Goal: Navigation & Orientation: Find specific page/section

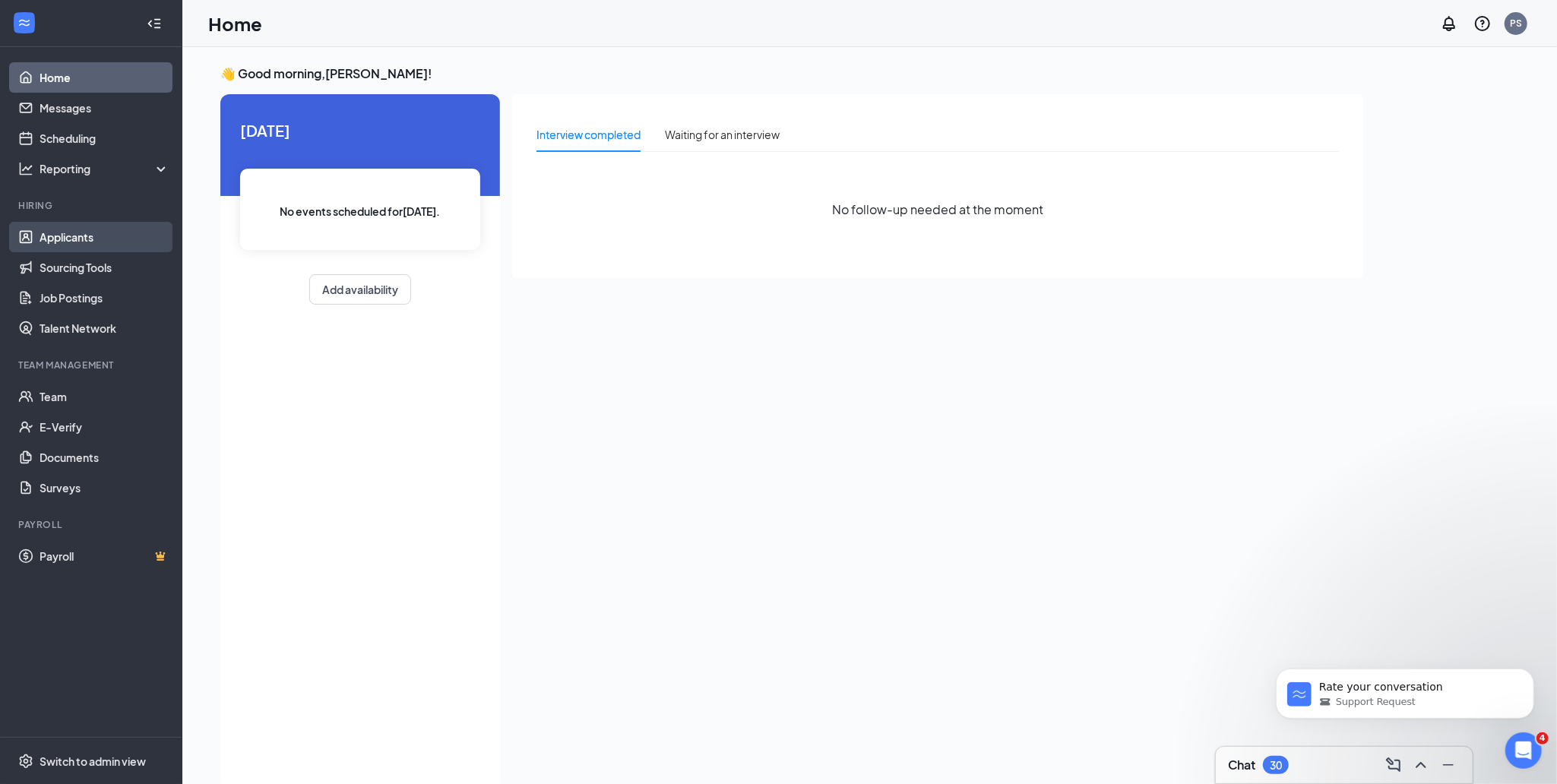
click at [71, 238] on link "Applicants" at bounding box center [105, 236] width 130 height 30
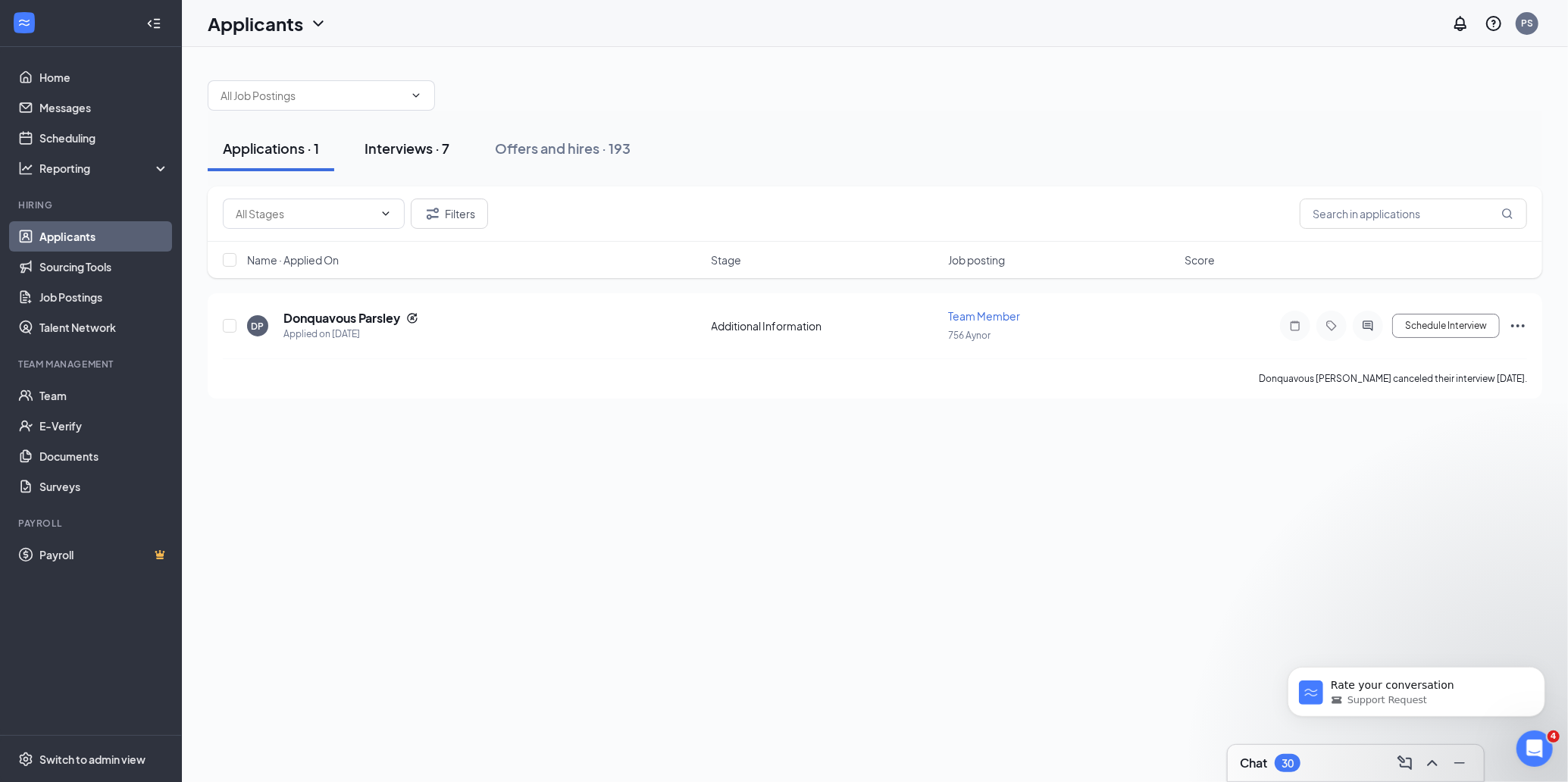
click at [388, 153] on div "Interviews · 7" at bounding box center [406, 148] width 85 height 19
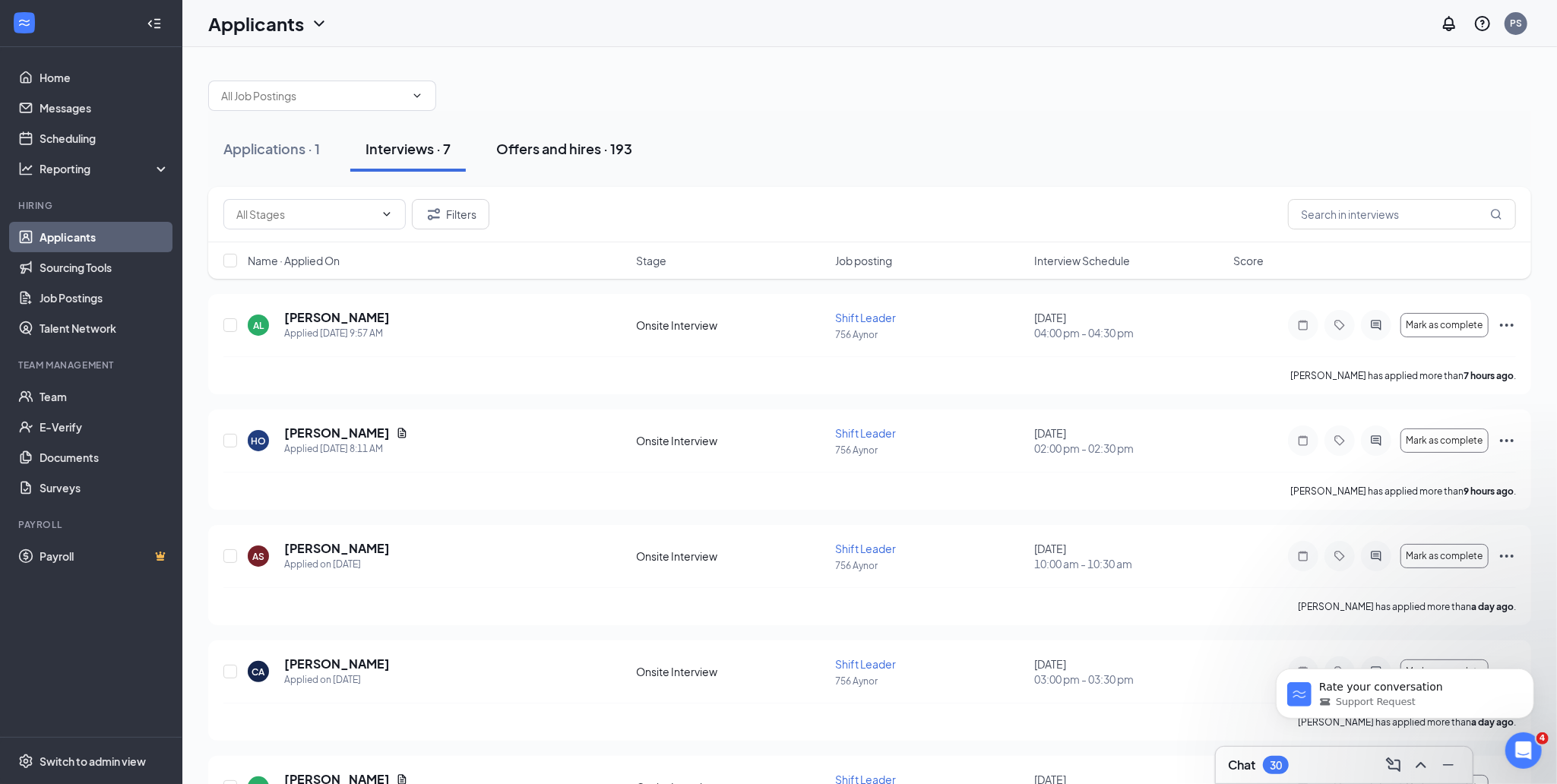
click at [542, 153] on div "Offers and hires · 193" at bounding box center [564, 148] width 136 height 19
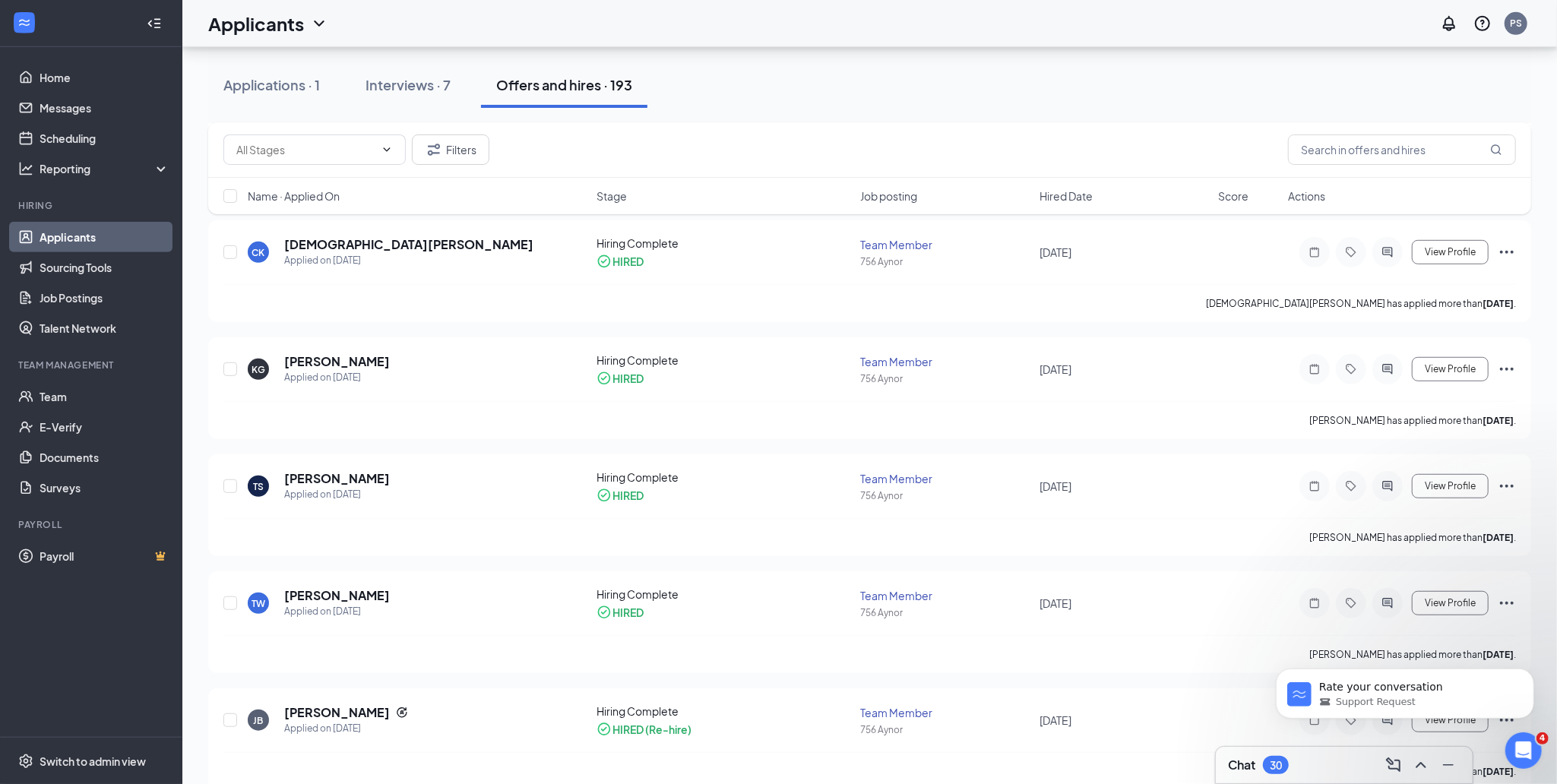
scroll to position [708, 0]
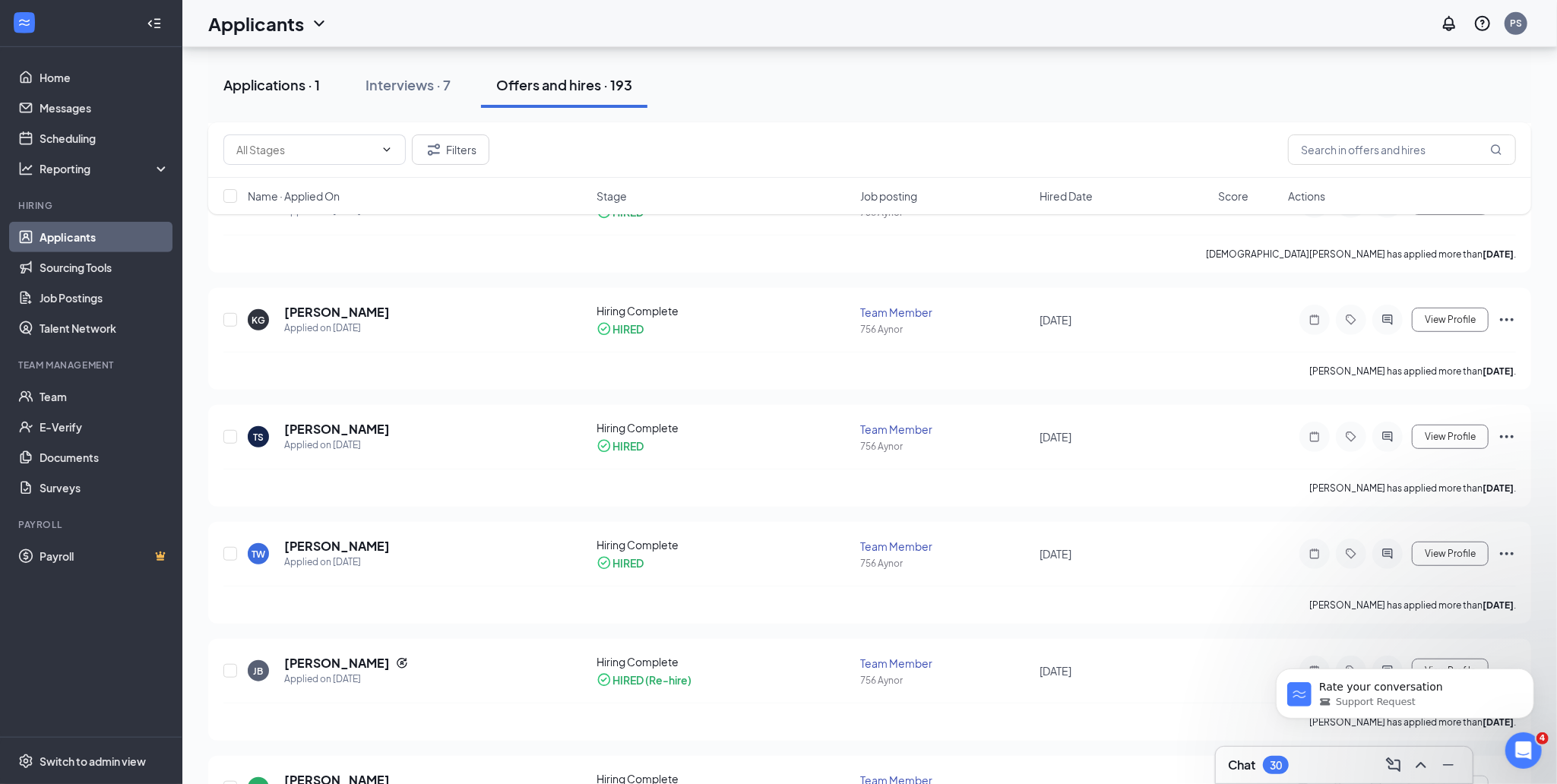
click at [290, 88] on div "Applications · 1" at bounding box center [272, 84] width 97 height 19
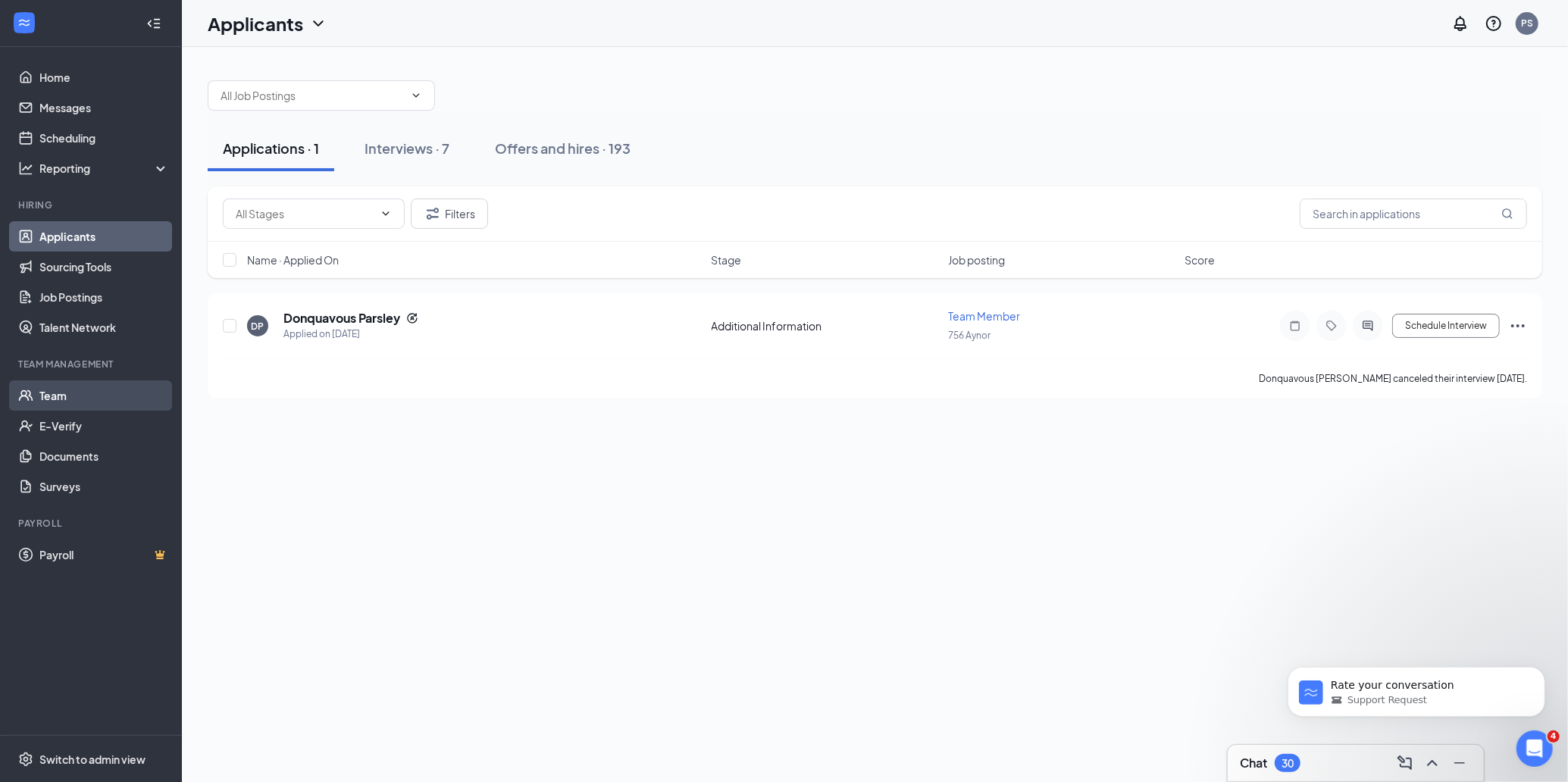
click at [79, 395] on link "Team" at bounding box center [104, 395] width 129 height 30
